Goal: Transaction & Acquisition: Obtain resource

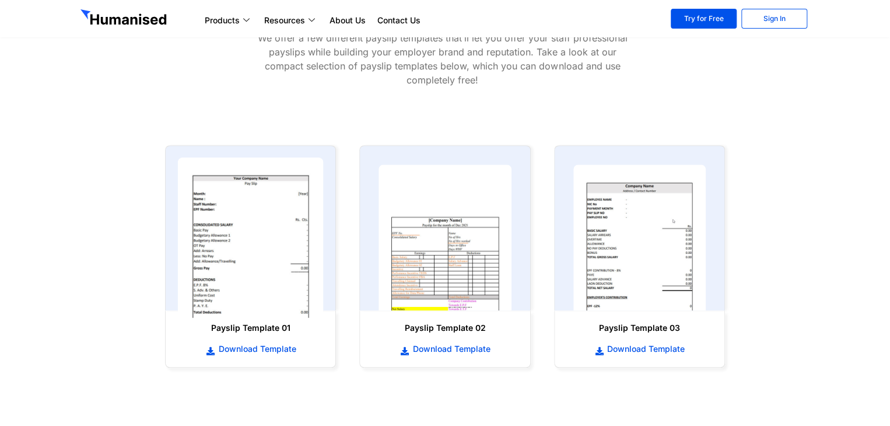
click at [258, 294] on img at bounding box center [251, 238] width 146 height 160
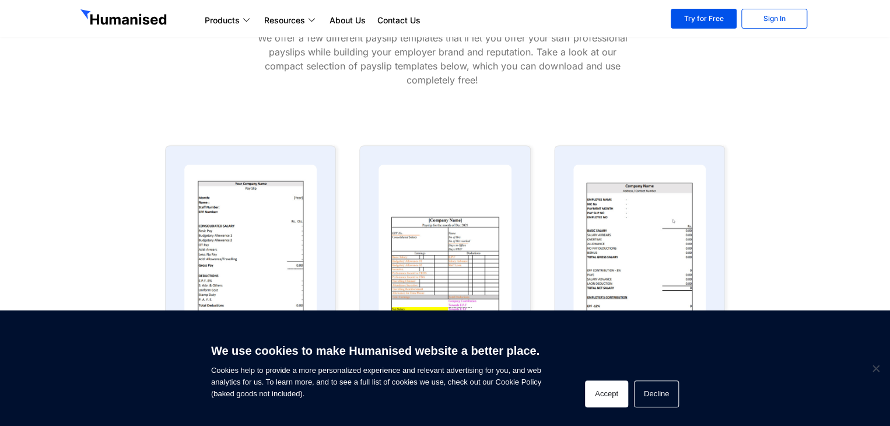
click at [600, 393] on button "Accept" at bounding box center [606, 393] width 43 height 27
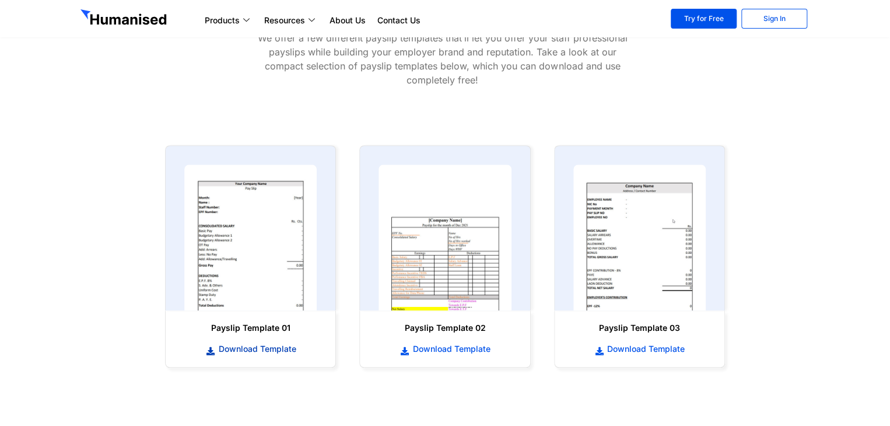
click at [259, 348] on span "Download Template" at bounding box center [255, 349] width 81 height 12
click at [477, 348] on span "Download Template" at bounding box center [450, 349] width 81 height 12
click at [613, 348] on span "Download Template" at bounding box center [645, 349] width 81 height 12
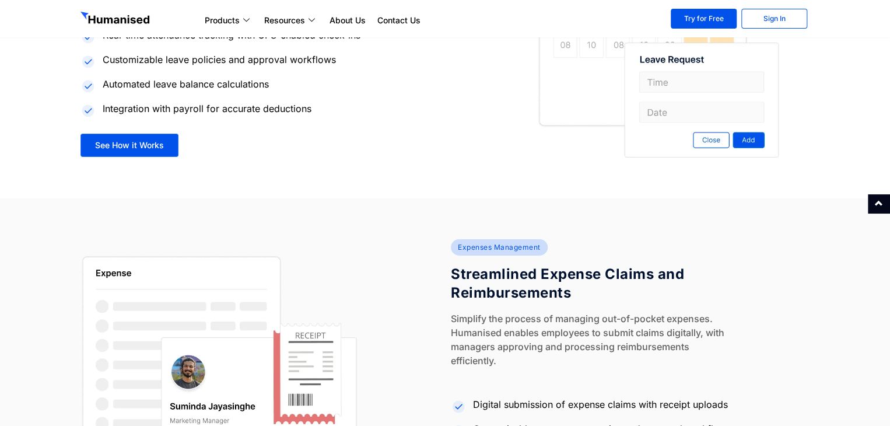
scroll to position [2101, 0]
